Goal: Task Accomplishment & Management: Complete application form

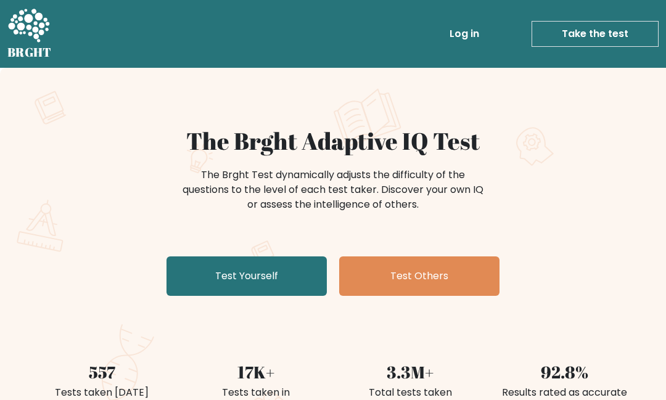
click at [258, 278] on link "Test Yourself" at bounding box center [247, 276] width 160 height 39
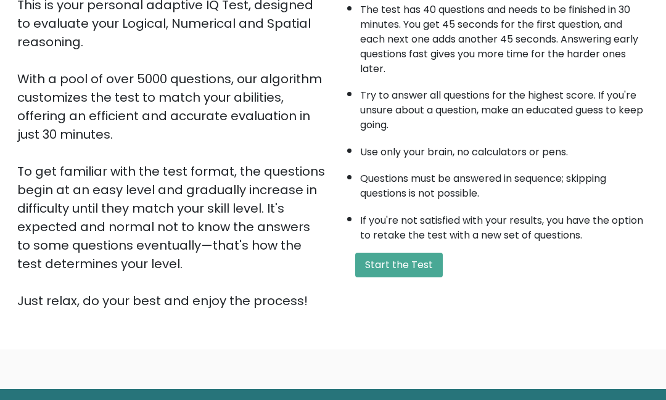
scroll to position [155, 0]
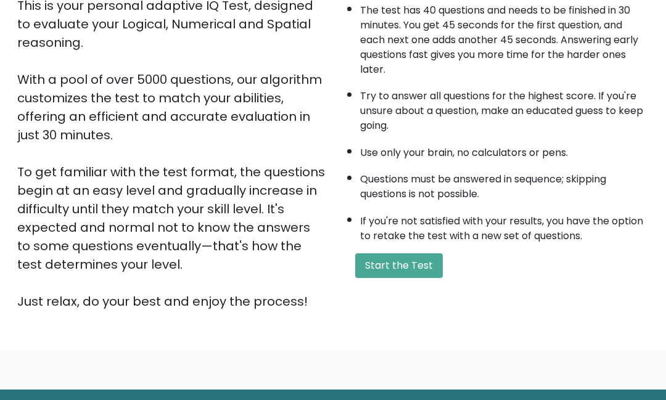
click at [408, 278] on button "Start the Test" at bounding box center [399, 265] width 88 height 25
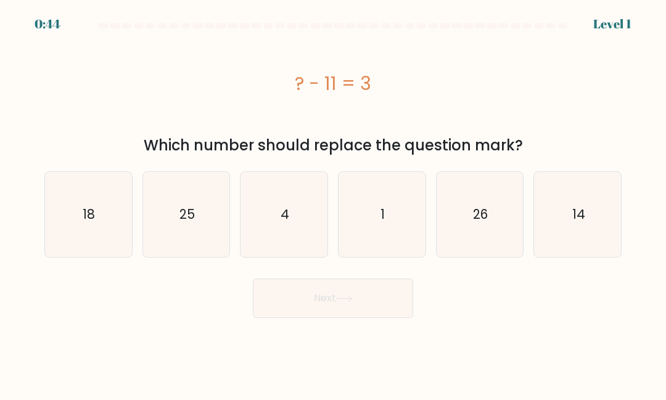
scroll to position [3, 0]
click at [577, 215] on text "14" at bounding box center [578, 214] width 13 height 18
click at [334, 204] on input "f. 14" at bounding box center [333, 201] width 1 height 3
radio input "true"
click at [324, 293] on button "Next" at bounding box center [333, 298] width 160 height 39
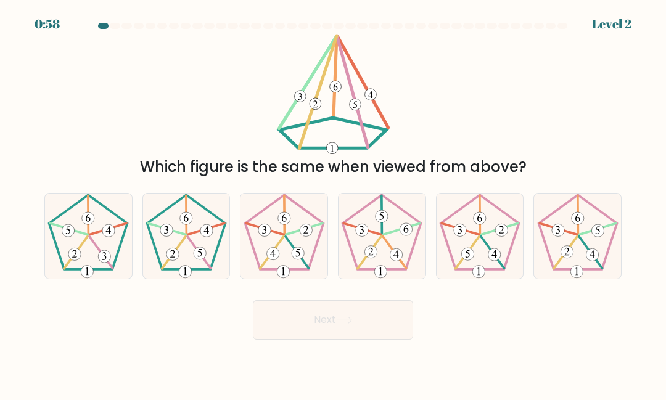
click at [210, 256] on icon at bounding box center [186, 236] width 85 height 85
click at [333, 204] on input "b." at bounding box center [333, 201] width 1 height 3
radio input "true"
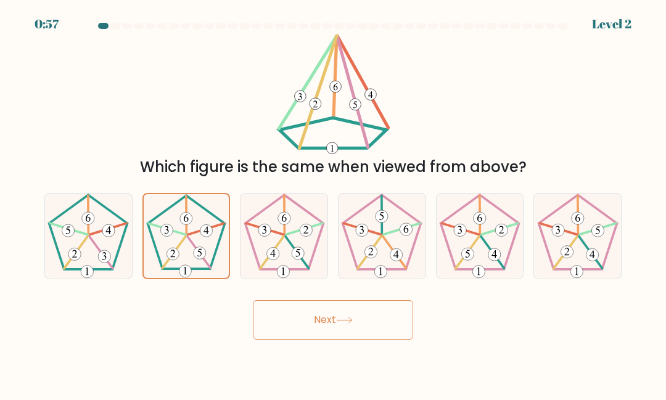
click at [279, 330] on button "Next" at bounding box center [333, 319] width 160 height 39
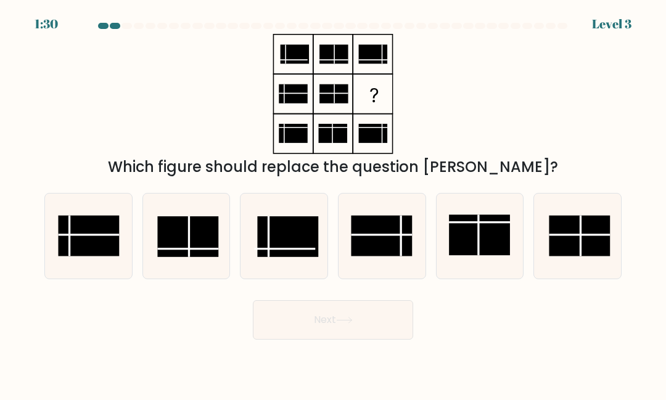
click at [370, 235] on line at bounding box center [382, 235] width 61 height 0
click at [334, 204] on input "d." at bounding box center [333, 201] width 1 height 3
radio input "true"
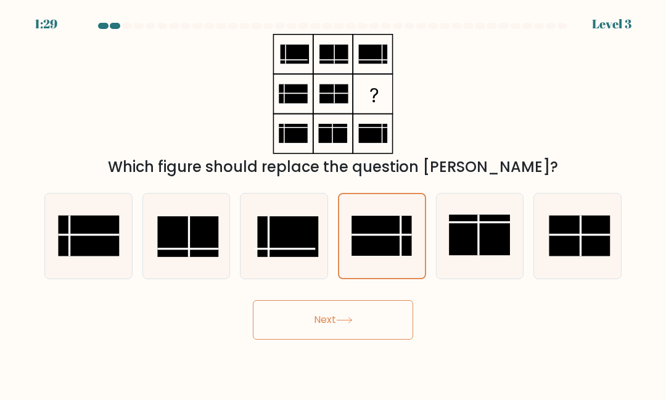
click at [318, 337] on button "Next" at bounding box center [333, 319] width 160 height 39
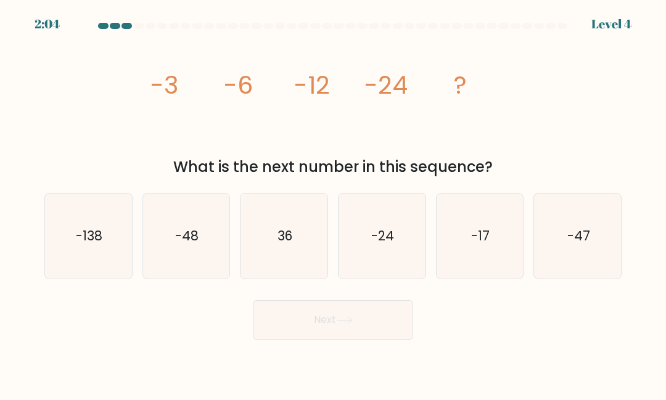
click at [198, 276] on icon "-48" at bounding box center [186, 236] width 85 height 85
click at [333, 204] on input "b. -48" at bounding box center [333, 201] width 1 height 3
radio input "true"
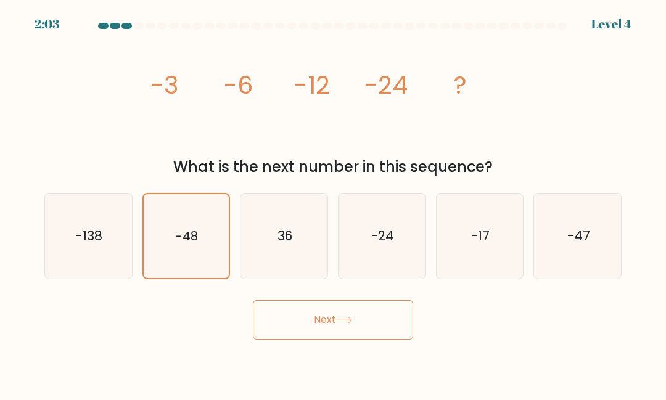
click at [270, 336] on button "Next" at bounding box center [333, 319] width 160 height 39
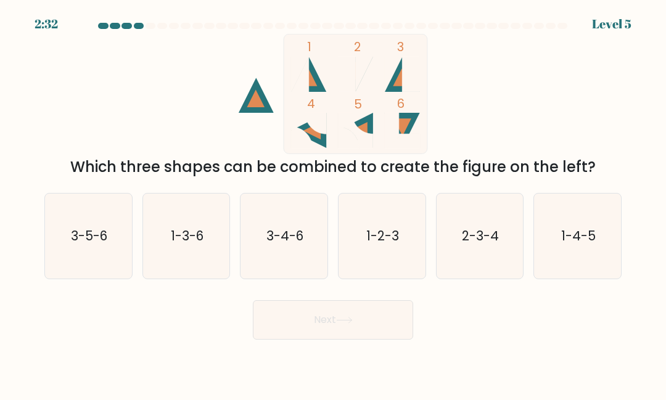
click at [352, 271] on icon "1-2-3" at bounding box center [381, 236] width 85 height 85
click at [334, 204] on input "d. 1-2-3" at bounding box center [333, 201] width 1 height 3
radio input "true"
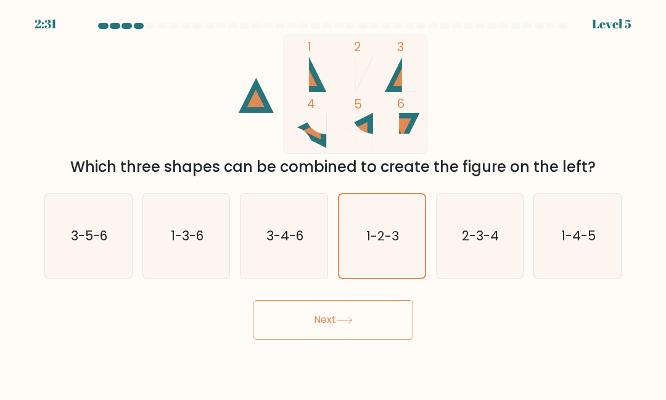
click at [312, 340] on button "Next" at bounding box center [333, 319] width 160 height 39
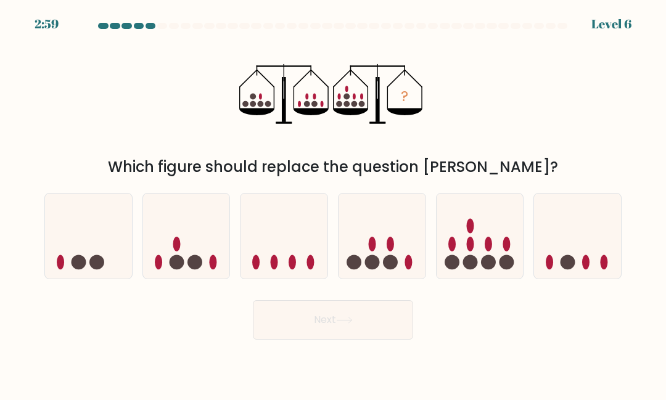
click at [469, 252] on ellipse at bounding box center [469, 244] width 7 height 15
click at [334, 204] on input "e." at bounding box center [333, 201] width 1 height 3
radio input "true"
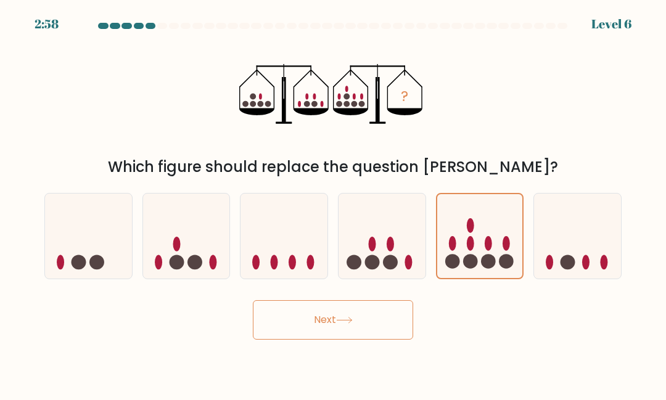
click at [325, 338] on button "Next" at bounding box center [333, 319] width 160 height 39
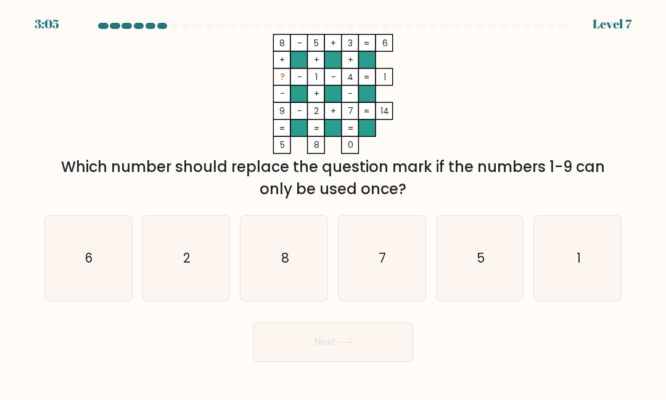
click at [83, 271] on icon "6" at bounding box center [88, 258] width 85 height 85
click at [333, 204] on input "a. 6" at bounding box center [333, 201] width 1 height 3
radio input "true"
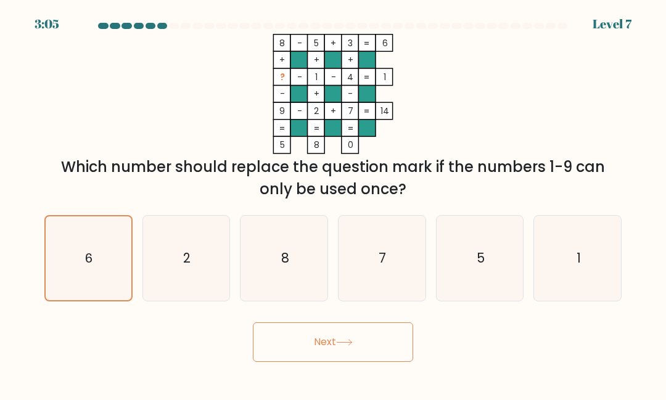
click at [336, 362] on button "Next" at bounding box center [333, 342] width 160 height 39
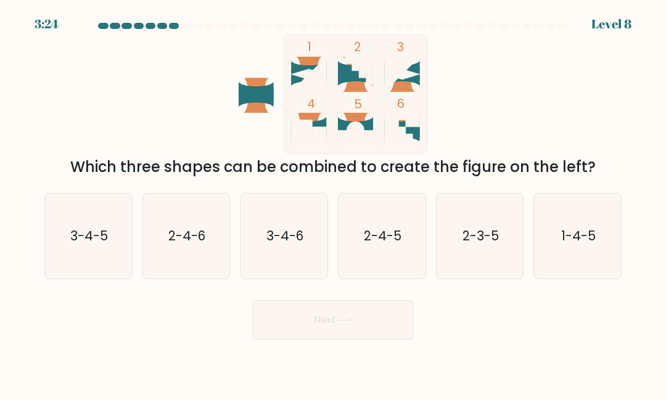
click at [170, 268] on icon "2-4-6" at bounding box center [186, 236] width 85 height 85
click at [333, 204] on input "b. 2-4-6" at bounding box center [333, 201] width 1 height 3
radio input "true"
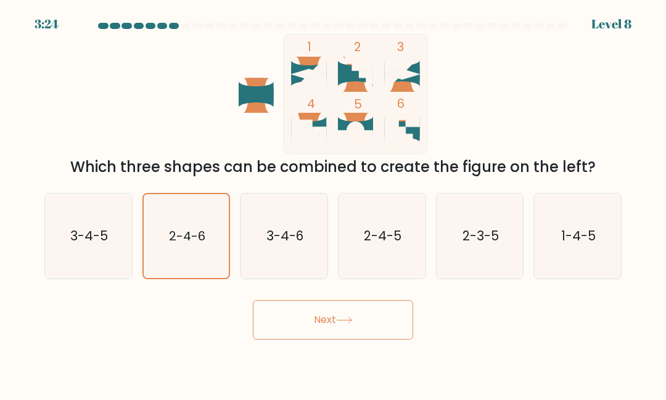
click at [262, 340] on button "Next" at bounding box center [333, 319] width 160 height 39
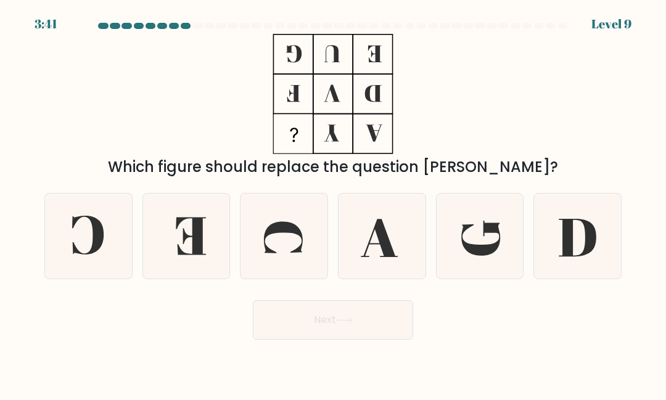
click at [99, 255] on icon at bounding box center [87, 235] width 31 height 39
click at [333, 204] on input "a." at bounding box center [333, 201] width 1 height 3
radio input "true"
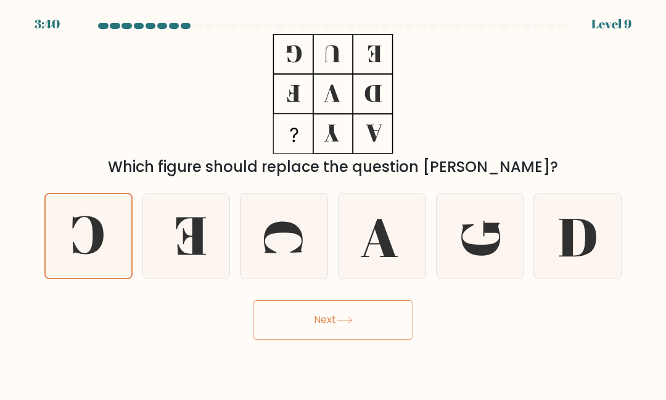
scroll to position [2, 0]
click at [316, 339] on button "Next" at bounding box center [333, 319] width 160 height 39
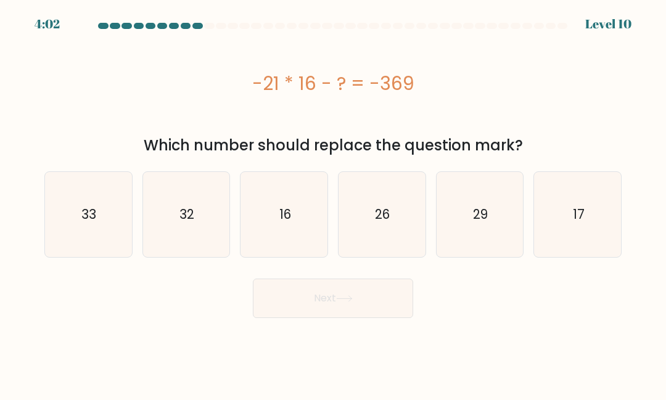
click at [281, 210] on text "16" at bounding box center [285, 214] width 12 height 18
click at [333, 204] on input "c. 16" at bounding box center [333, 201] width 1 height 3
radio input "true"
click at [322, 338] on body "4:01 Level 10" at bounding box center [333, 200] width 666 height 400
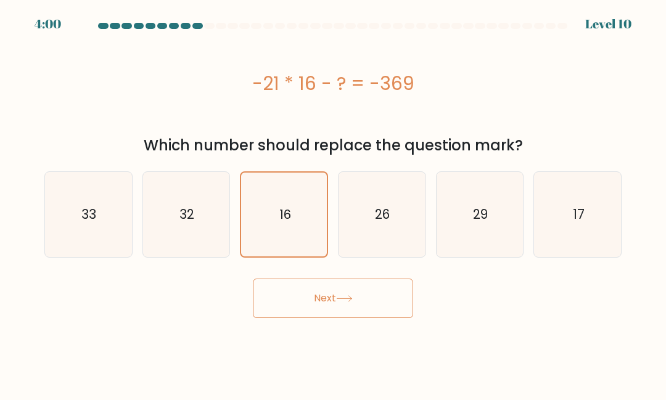
click at [329, 286] on button "Next" at bounding box center [333, 298] width 160 height 39
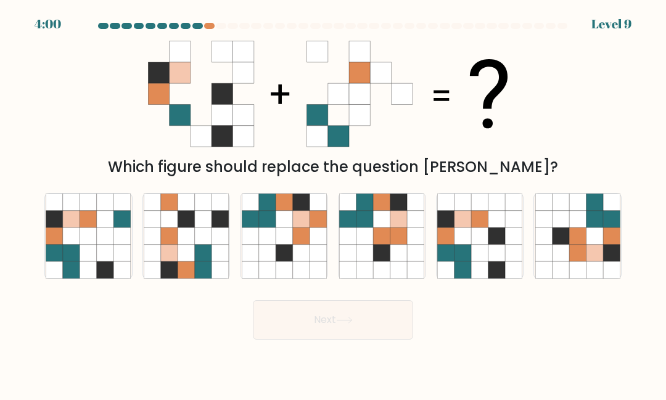
click at [468, 262] on icon at bounding box center [463, 253] width 17 height 17
click at [334, 204] on input "e." at bounding box center [333, 201] width 1 height 3
radio input "true"
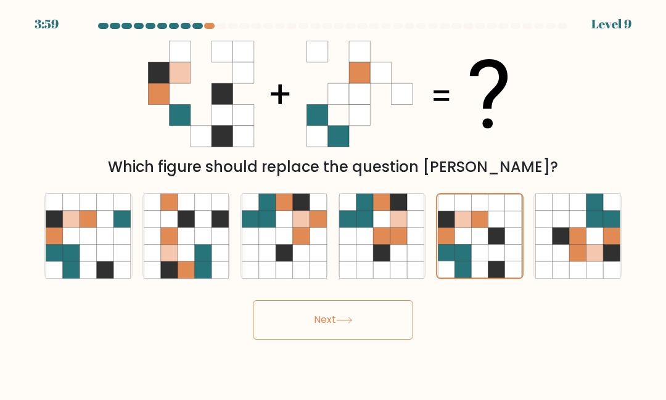
click at [357, 340] on button "Next" at bounding box center [333, 319] width 160 height 39
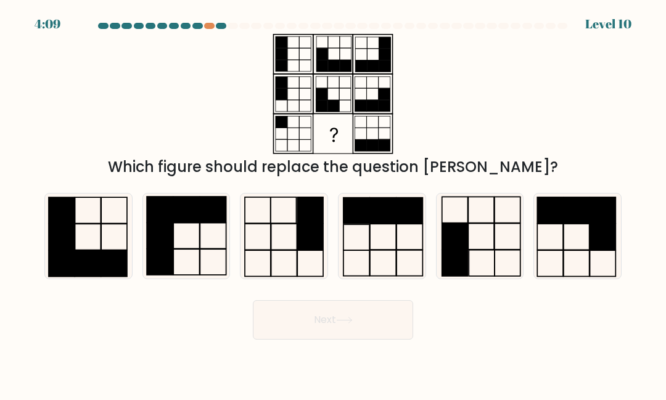
click at [573, 223] on rect at bounding box center [577, 210] width 26 height 26
click at [334, 204] on input "f." at bounding box center [333, 201] width 1 height 3
radio input "true"
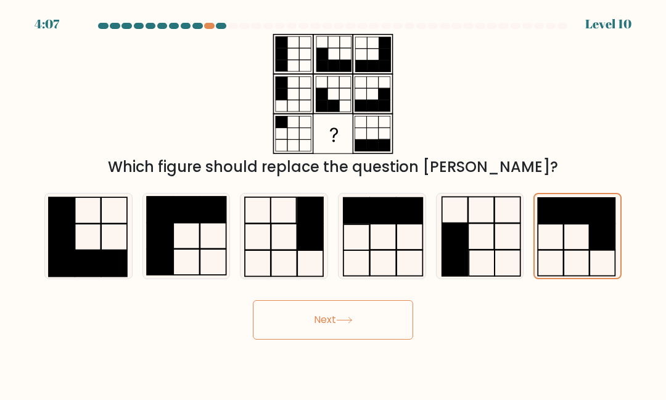
click at [316, 339] on button "Next" at bounding box center [333, 319] width 160 height 39
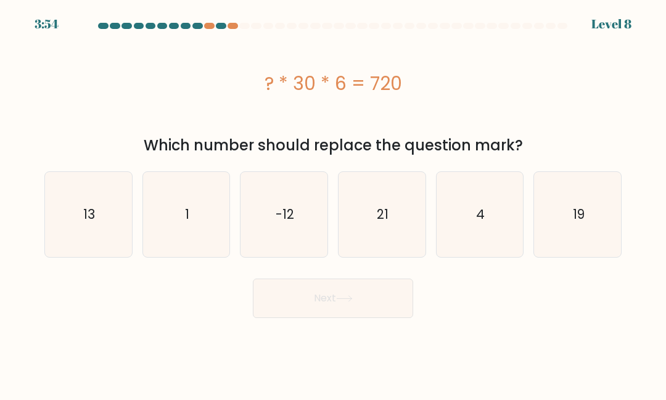
click at [465, 221] on icon "4" at bounding box center [479, 214] width 85 height 85
click at [334, 204] on input "e. 4" at bounding box center [333, 201] width 1 height 3
radio input "true"
click at [329, 308] on button "Next" at bounding box center [333, 298] width 160 height 39
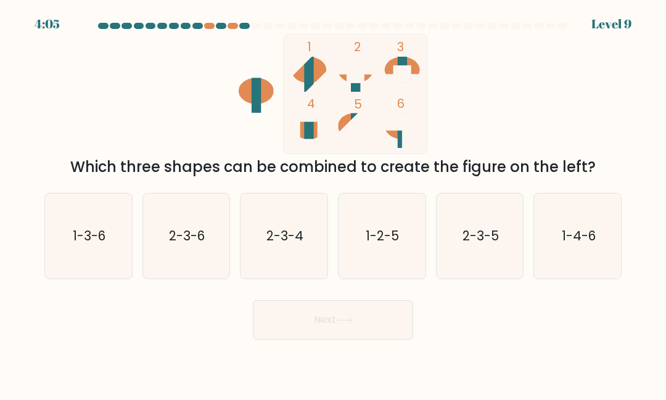
click at [287, 245] on text "2-3-4" at bounding box center [284, 236] width 37 height 18
click at [333, 204] on input "c. 2-3-4" at bounding box center [333, 201] width 1 height 3
radio input "true"
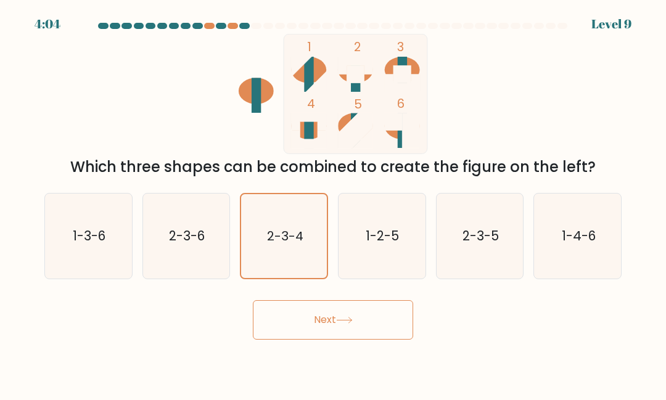
click at [300, 339] on button "Next" at bounding box center [333, 319] width 160 height 39
